Goal: Communication & Community: Answer question/provide support

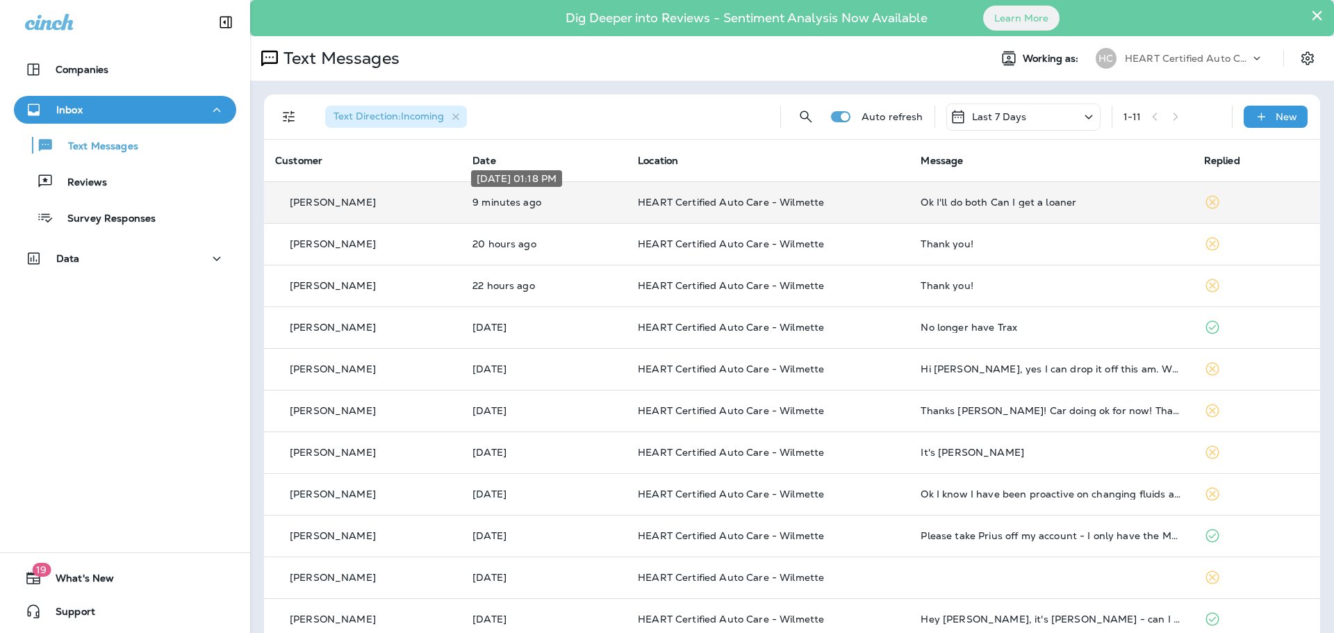
click at [570, 205] on p "9 minutes ago" at bounding box center [543, 202] width 143 height 11
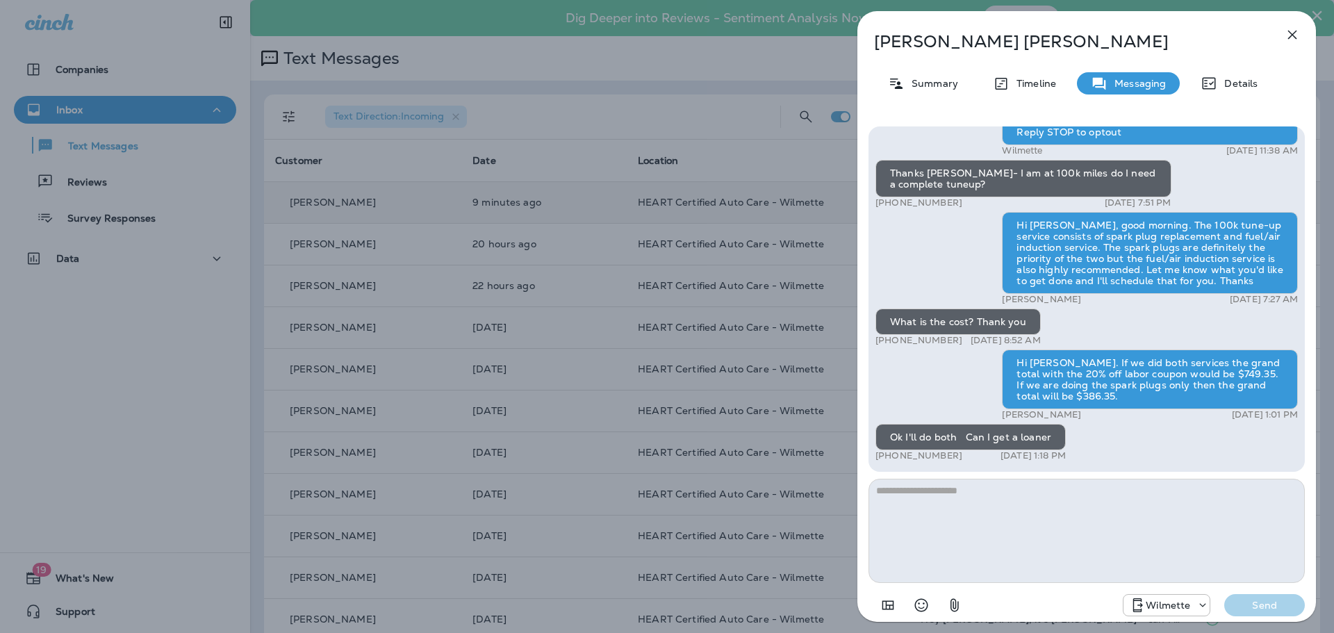
click at [996, 536] on textarea at bounding box center [1087, 531] width 436 height 104
type textarea "**********"
click at [1240, 602] on p "Send" at bounding box center [1264, 605] width 58 height 13
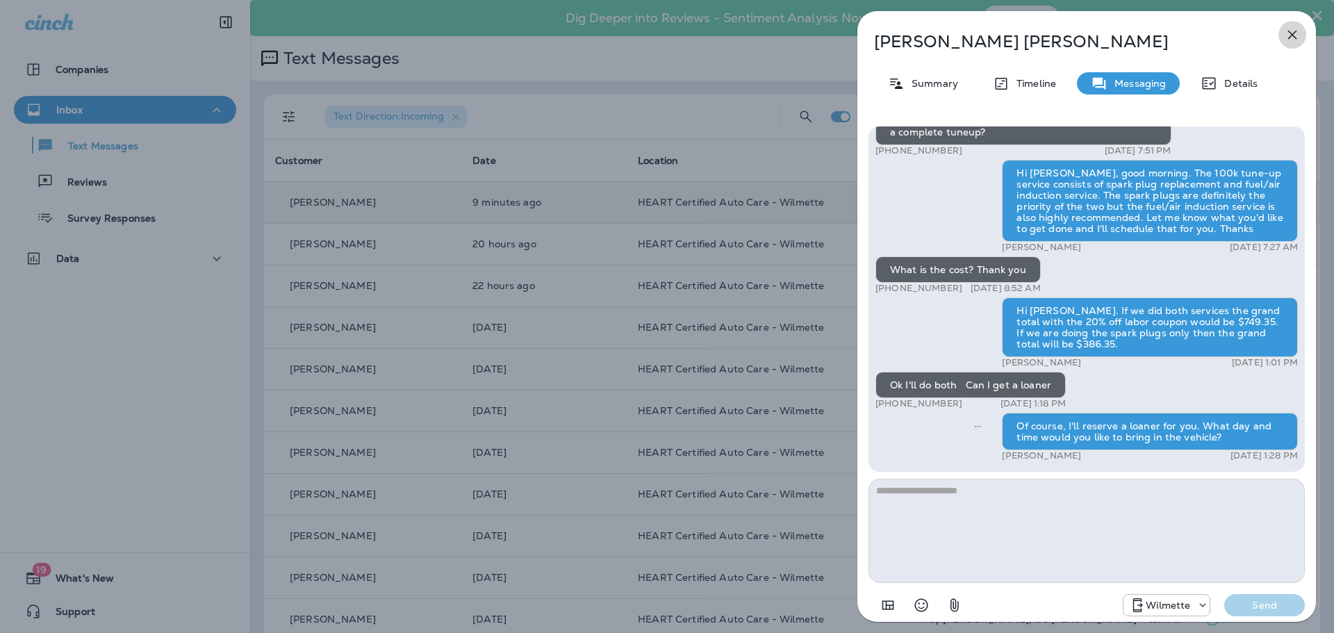
click at [1292, 38] on icon "button" at bounding box center [1292, 34] width 17 height 17
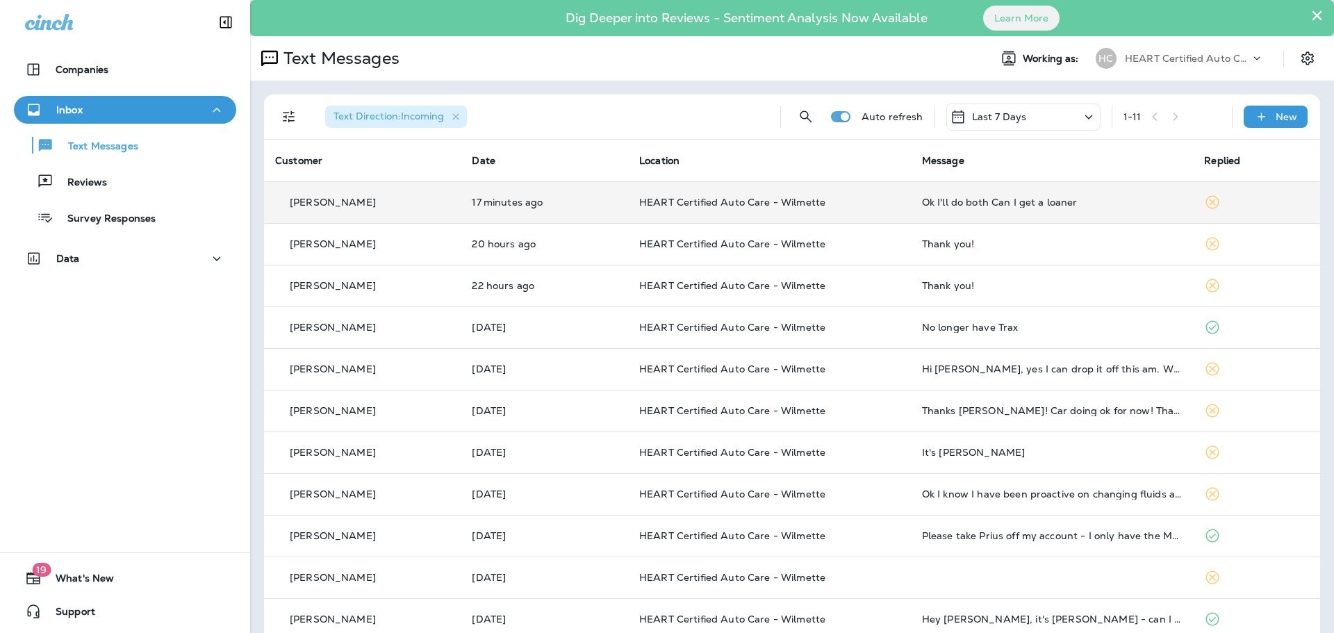
click at [595, 209] on td "17 minutes ago" at bounding box center [544, 202] width 167 height 42
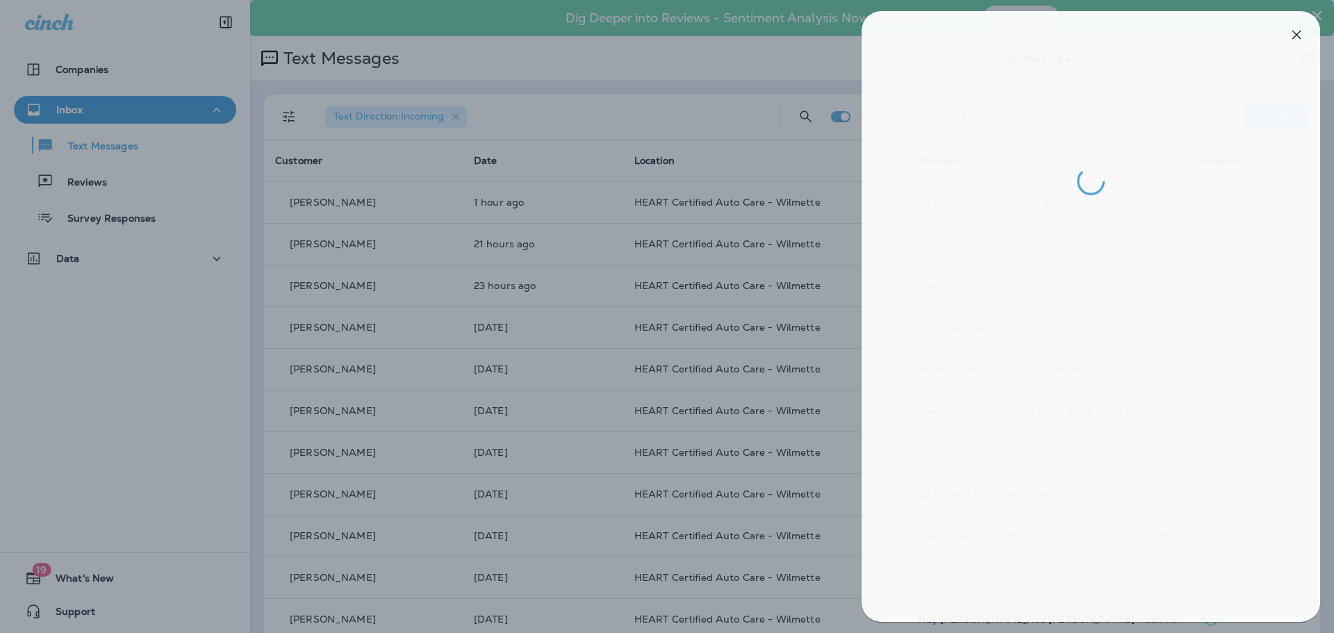
drag, startPoint x: 1165, startPoint y: 7, endPoint x: 1140, endPoint y: 81, distance: 77.6
click at [1158, 42] on div at bounding box center [1091, 316] width 495 height 633
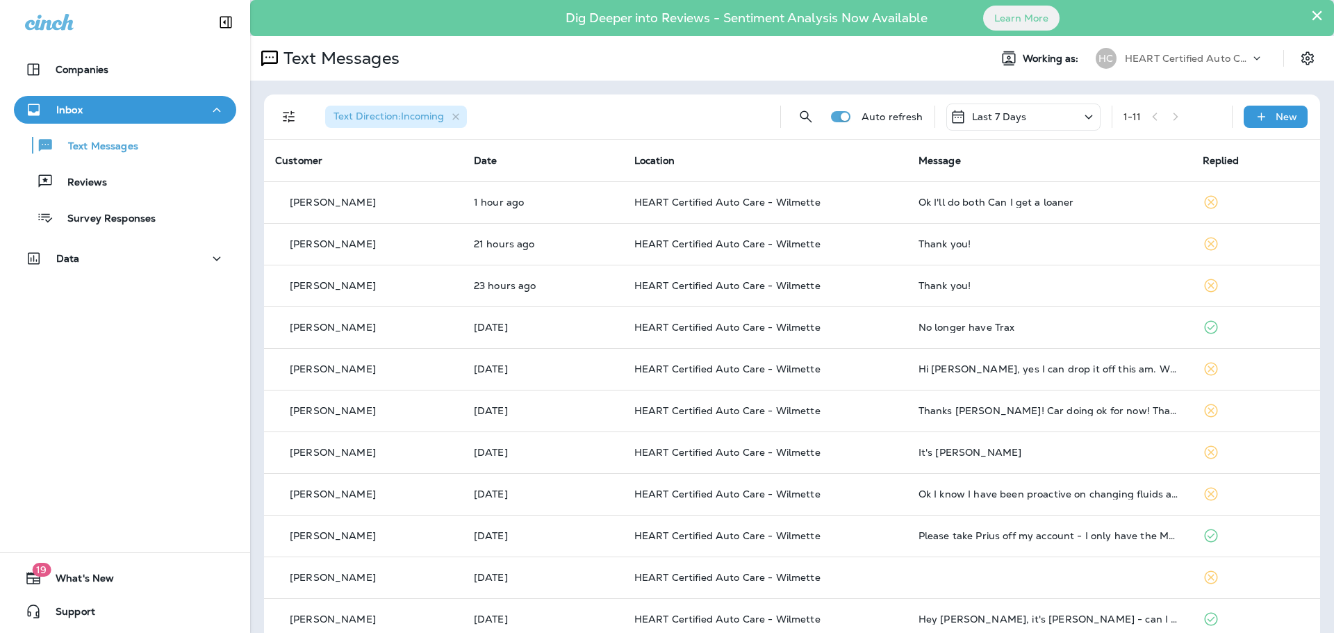
drag, startPoint x: 1140, startPoint y: 81, endPoint x: 813, endPoint y: 67, distance: 327.6
click at [814, 67] on div "Text Messages" at bounding box center [614, 58] width 728 height 28
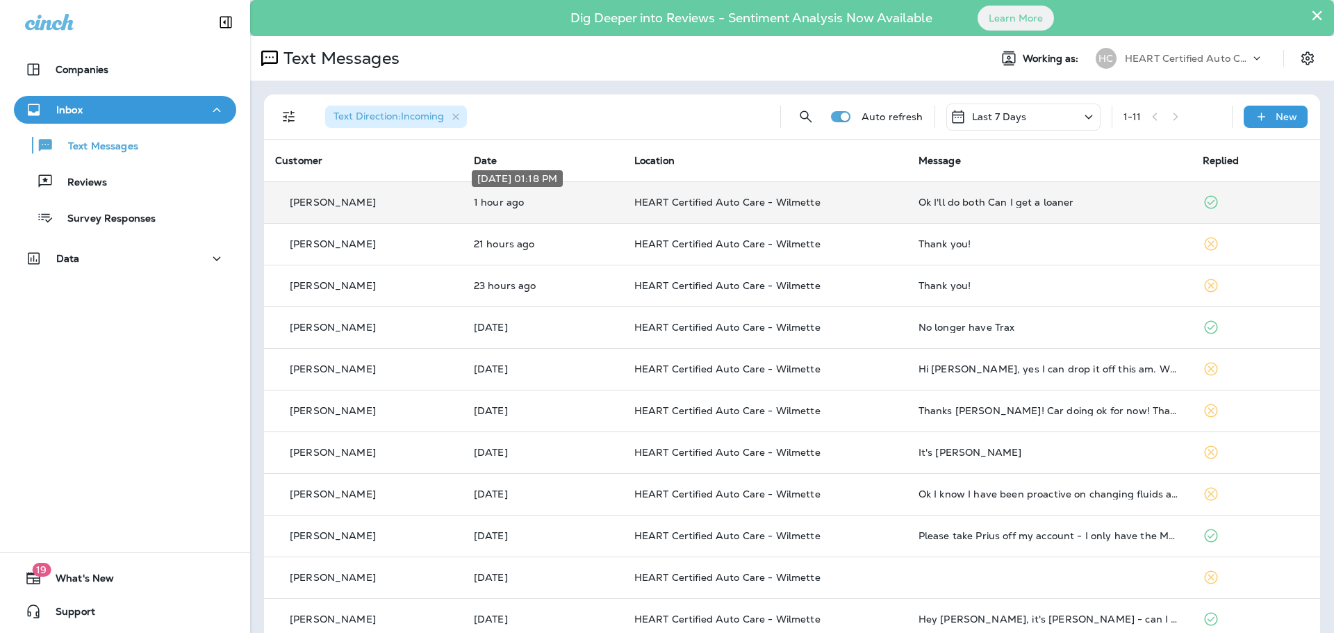
click at [584, 199] on p "1 hour ago" at bounding box center [543, 202] width 138 height 11
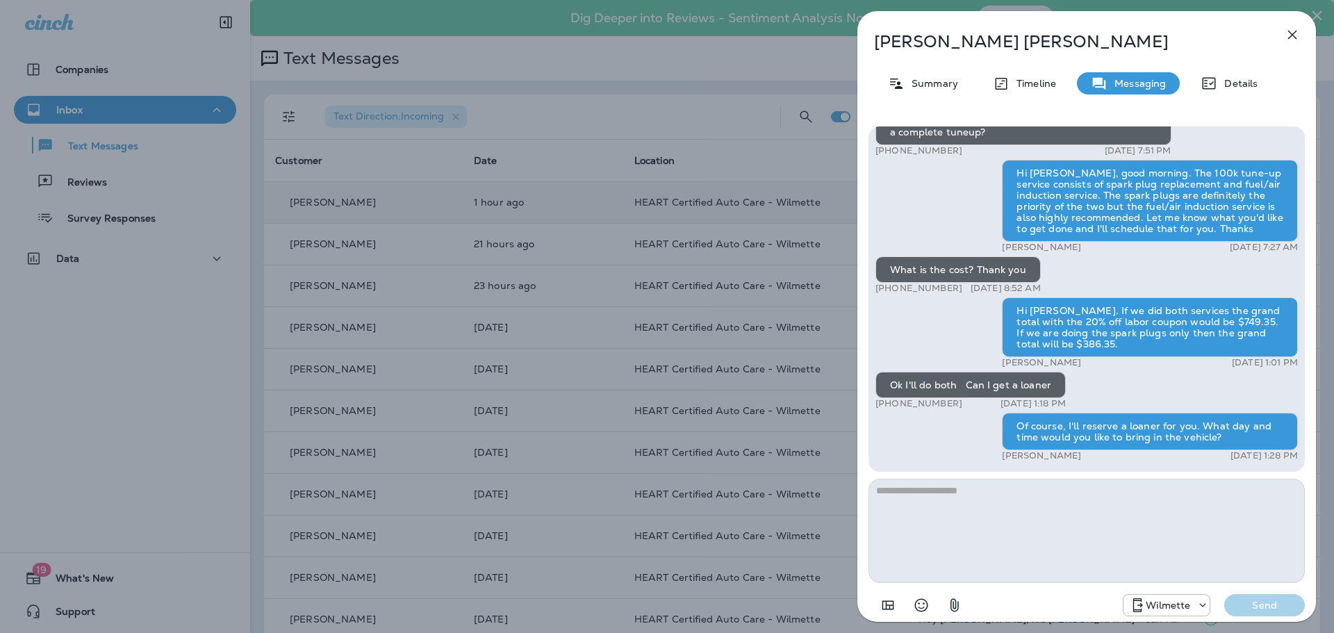
click at [1292, 34] on icon "button" at bounding box center [1292, 35] width 9 height 9
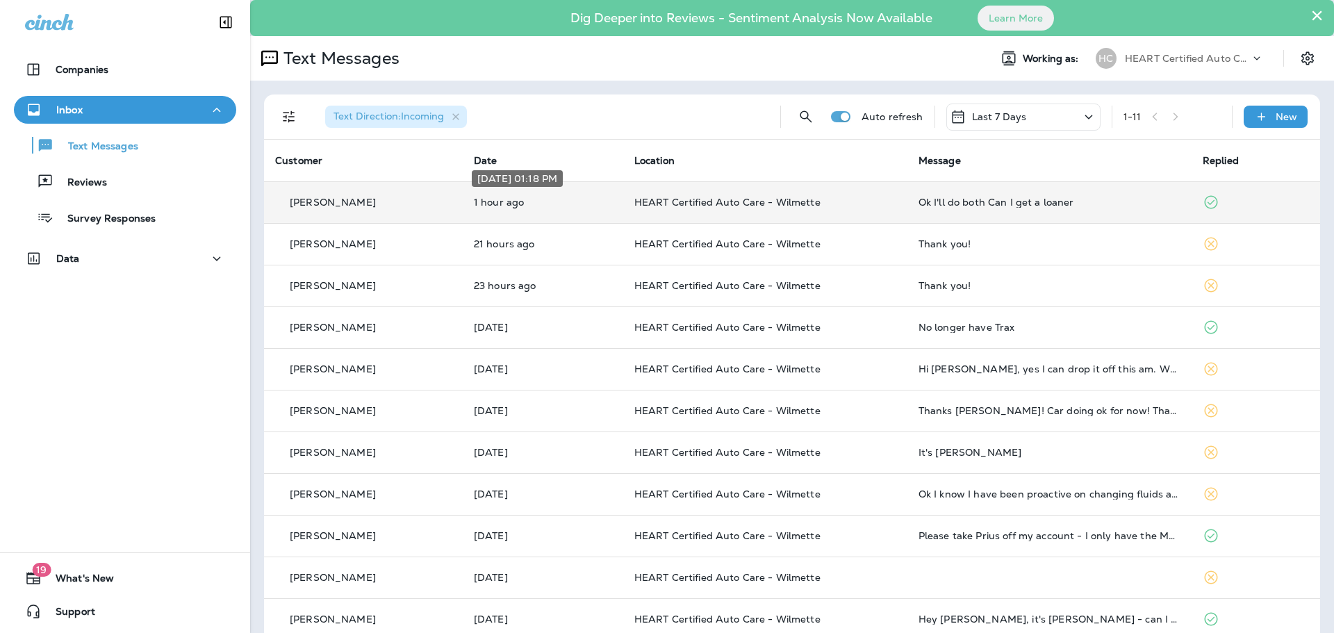
click at [582, 201] on p "1 hour ago" at bounding box center [543, 202] width 138 height 11
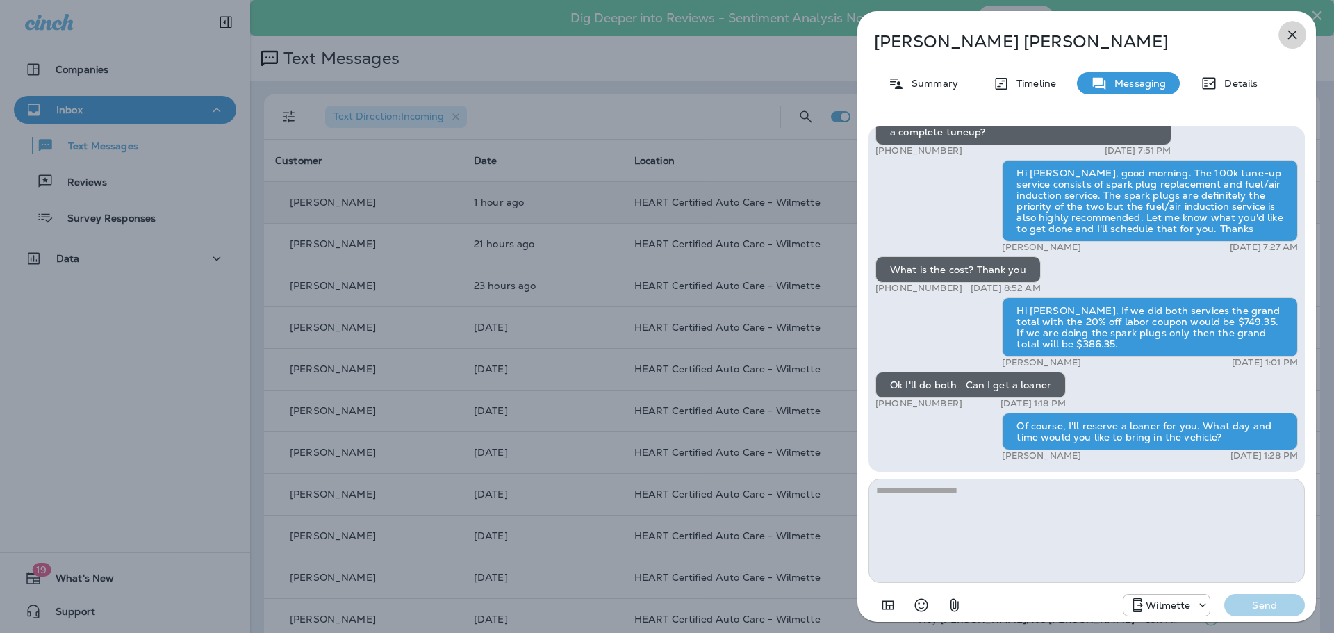
click at [1292, 38] on icon "button" at bounding box center [1292, 34] width 17 height 17
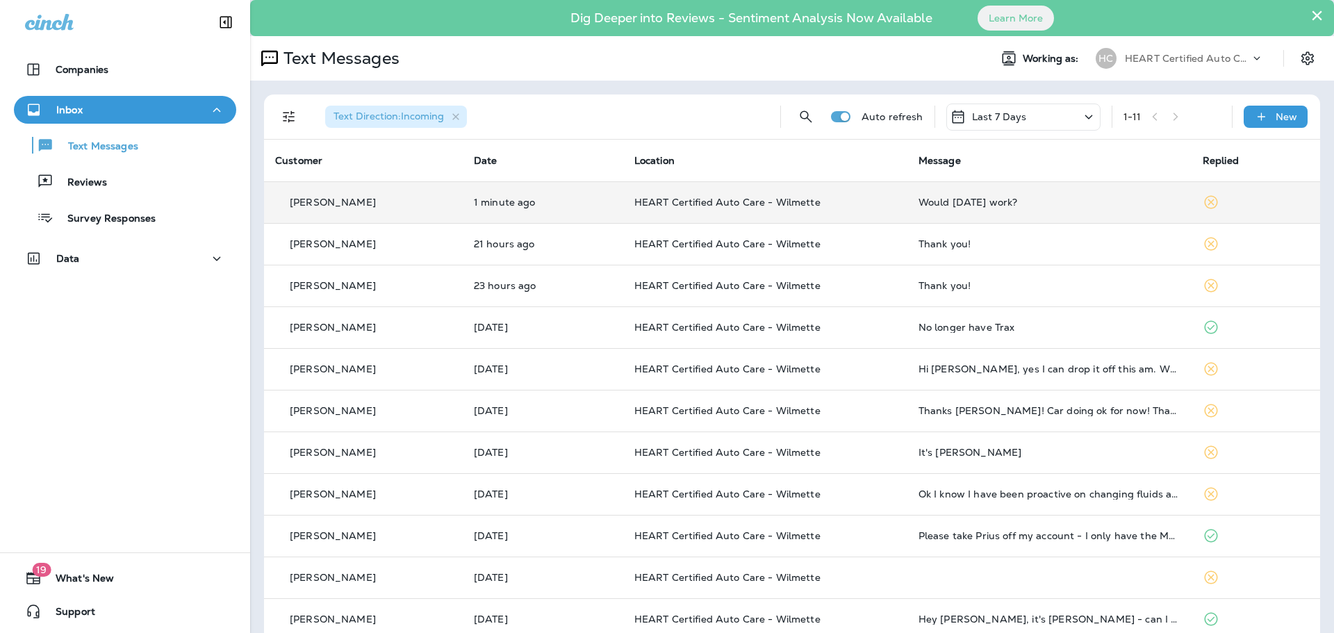
click at [408, 210] on td "[PERSON_NAME]" at bounding box center [363, 202] width 199 height 42
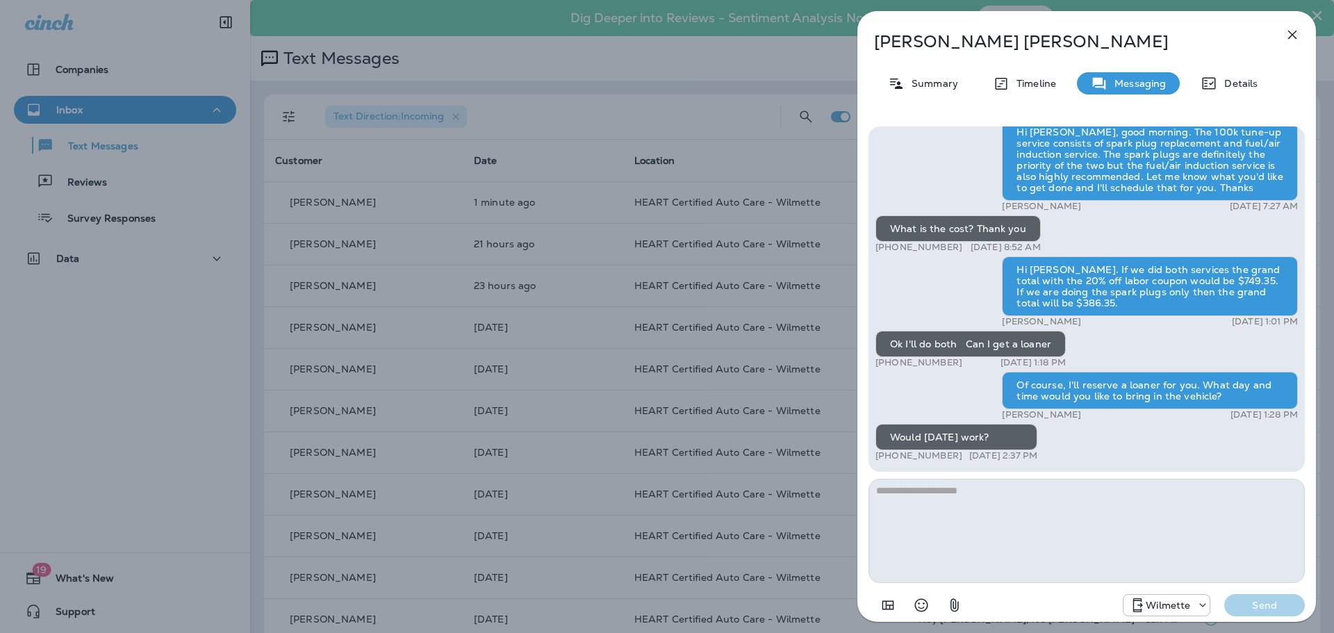
click at [931, 515] on textarea at bounding box center [1087, 531] width 436 height 104
click at [886, 491] on textarea "**********" at bounding box center [1087, 531] width 436 height 104
type textarea "**********"
click at [1249, 603] on p "Send" at bounding box center [1264, 605] width 58 height 13
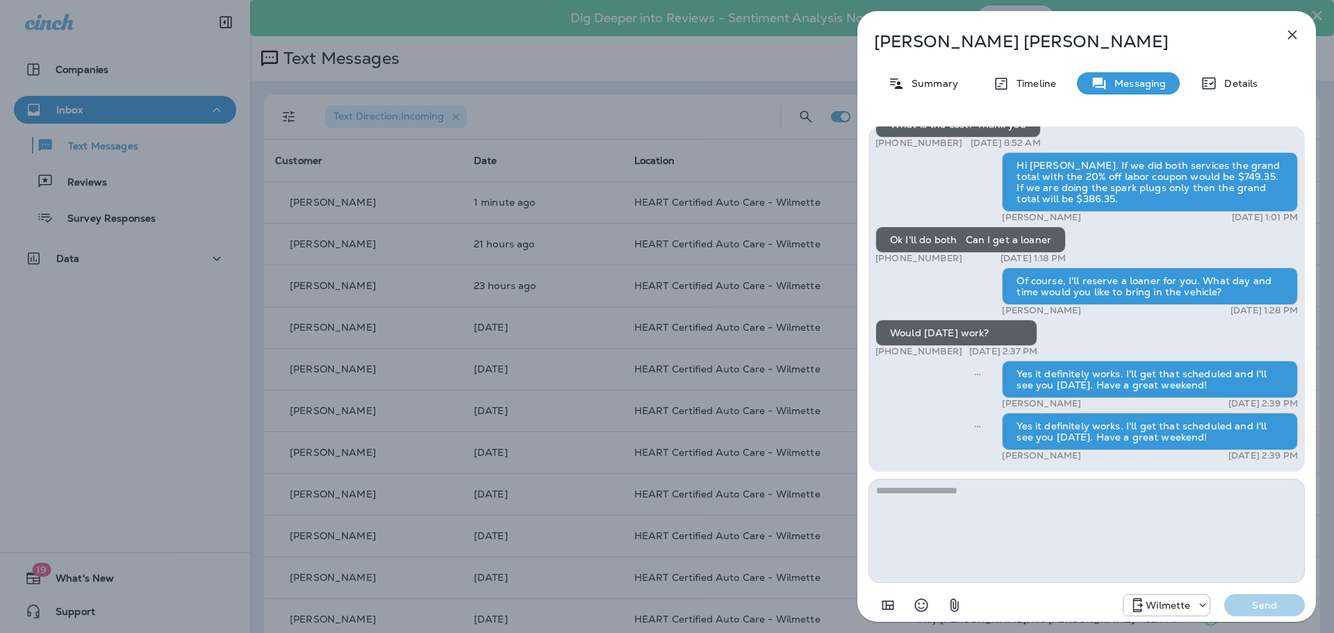
click at [1230, 440] on div "Yes it definitely works. I'll get that scheduled and I'll see you [DATE]. Have …" at bounding box center [1150, 432] width 296 height 38
click at [1292, 36] on icon "button" at bounding box center [1292, 34] width 17 height 17
